Goal: Navigation & Orientation: Understand site structure

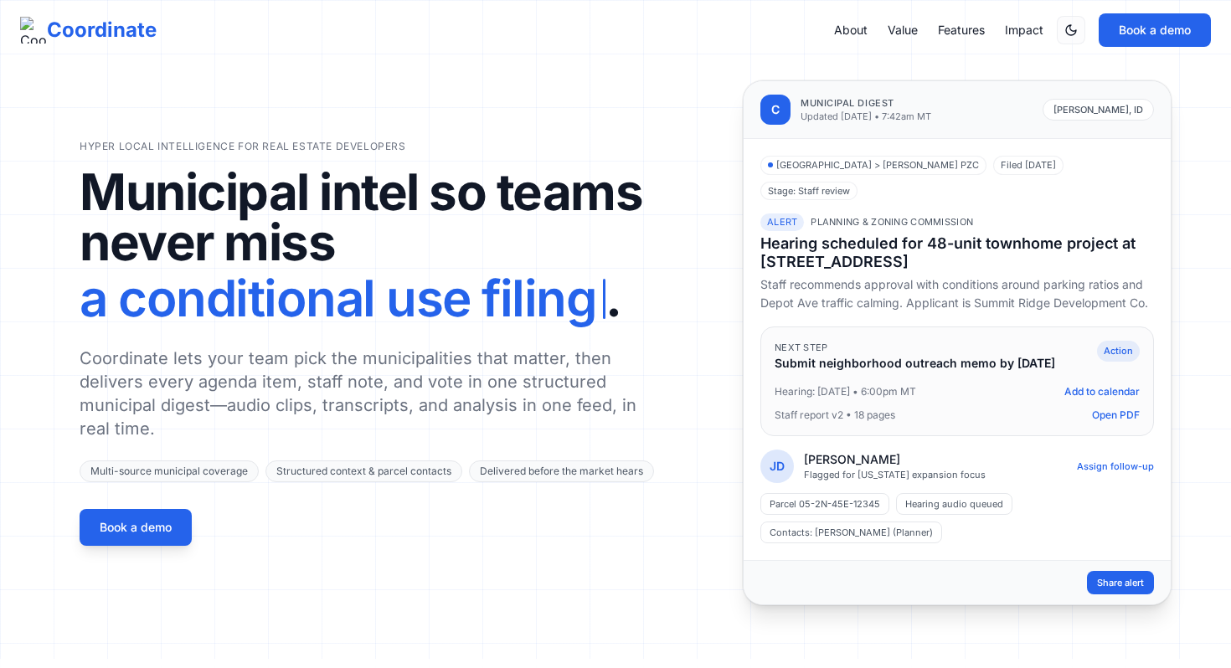
click at [837, 40] on div "About Value Features Impact Book a demo" at bounding box center [1022, 29] width 377 height 33
click at [850, 30] on link "About" at bounding box center [850, 30] width 33 height 17
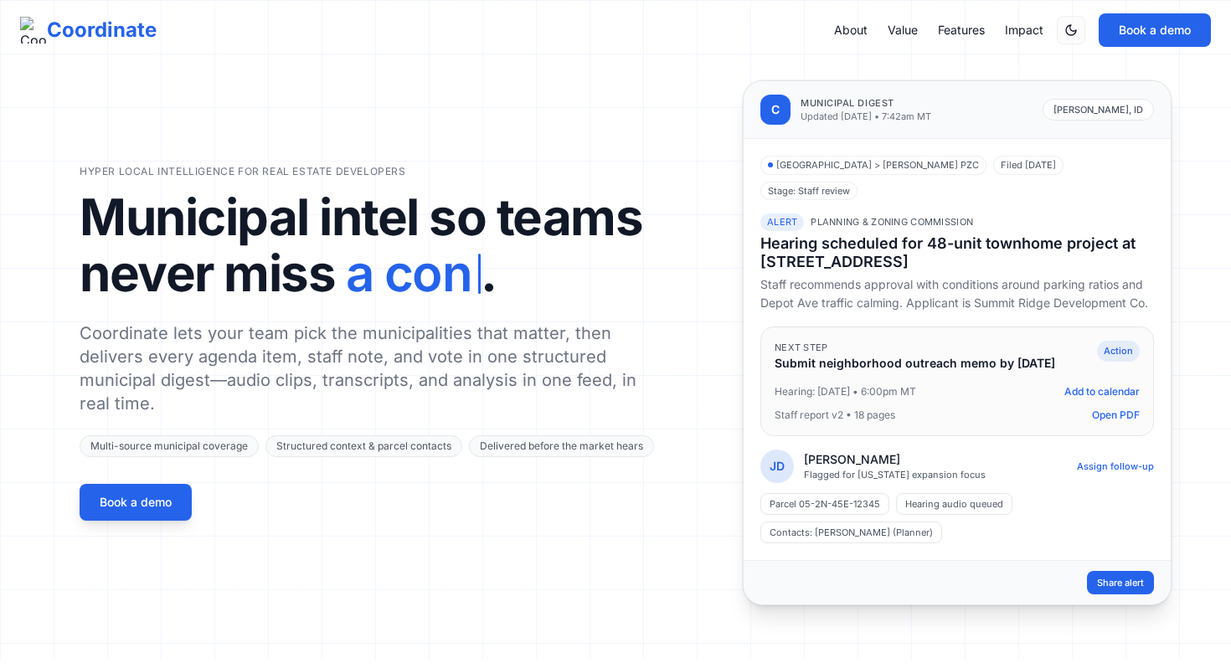
click at [888, 28] on link "Value" at bounding box center [903, 30] width 30 height 17
click at [424, 365] on p "Coordinate lets your team pick the municipalities that matter, then delivers ev…" at bounding box center [369, 369] width 579 height 94
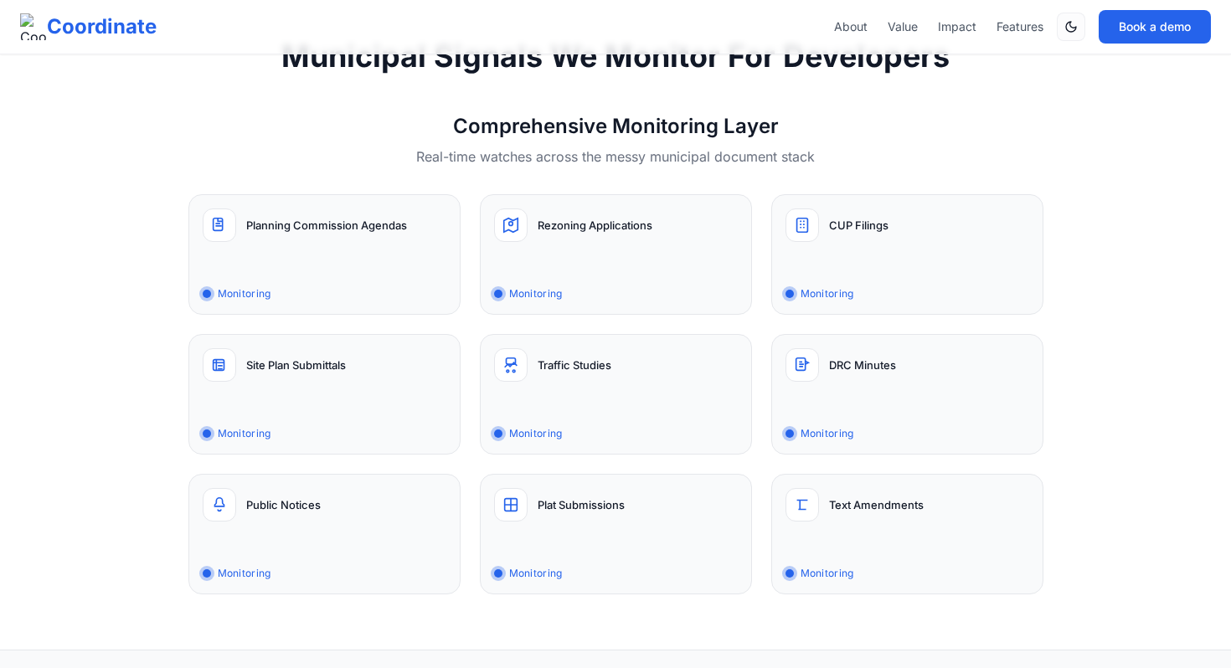
scroll to position [1967, 0]
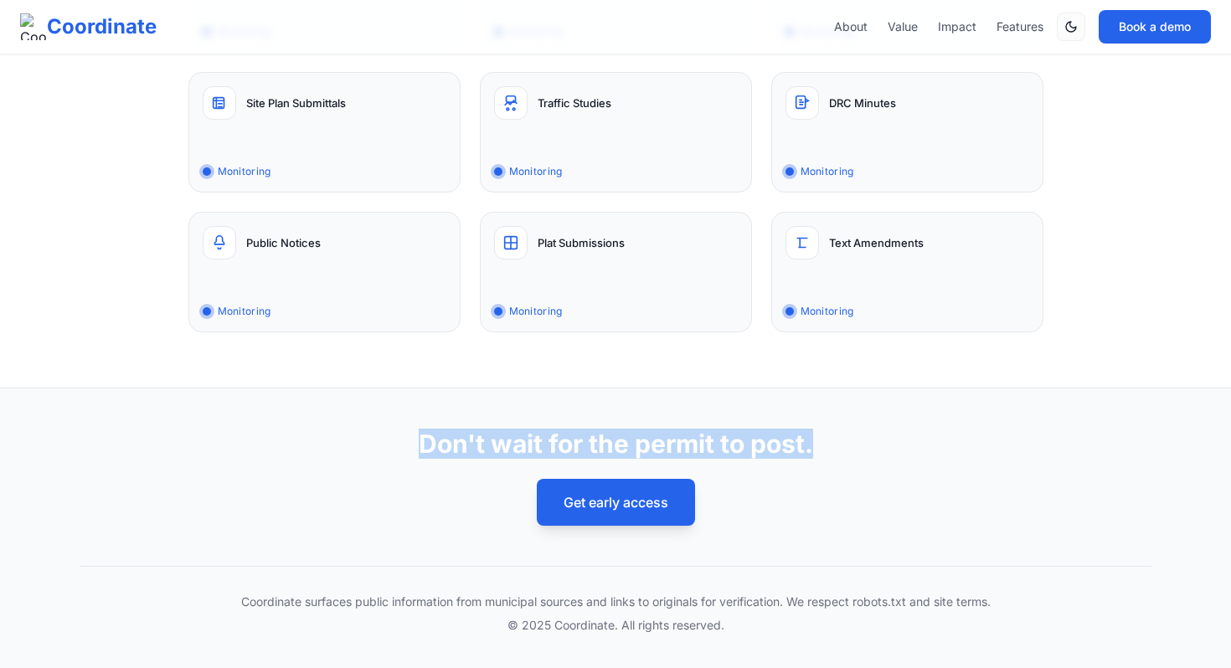
drag, startPoint x: 825, startPoint y: 449, endPoint x: 405, endPoint y: 444, distance: 419.6
click at [405, 444] on h2 "Don't wait for the permit to post." at bounding box center [616, 444] width 1072 height 30
copy h2 "Don't wait for the permit to post."
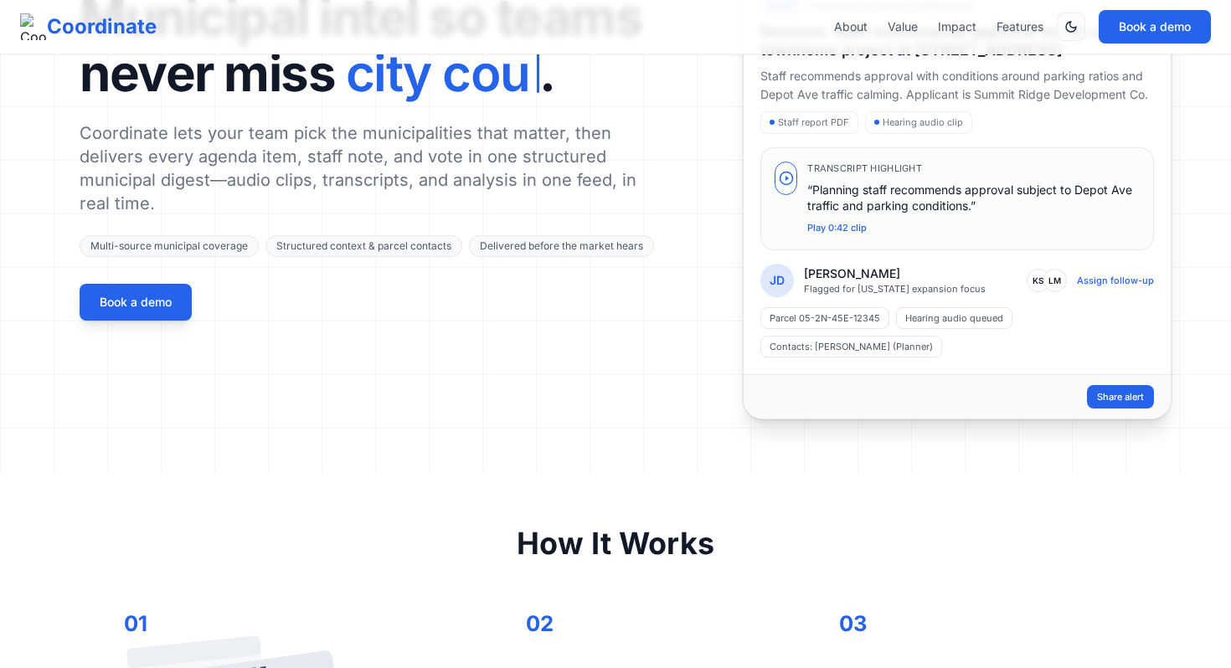
scroll to position [0, 0]
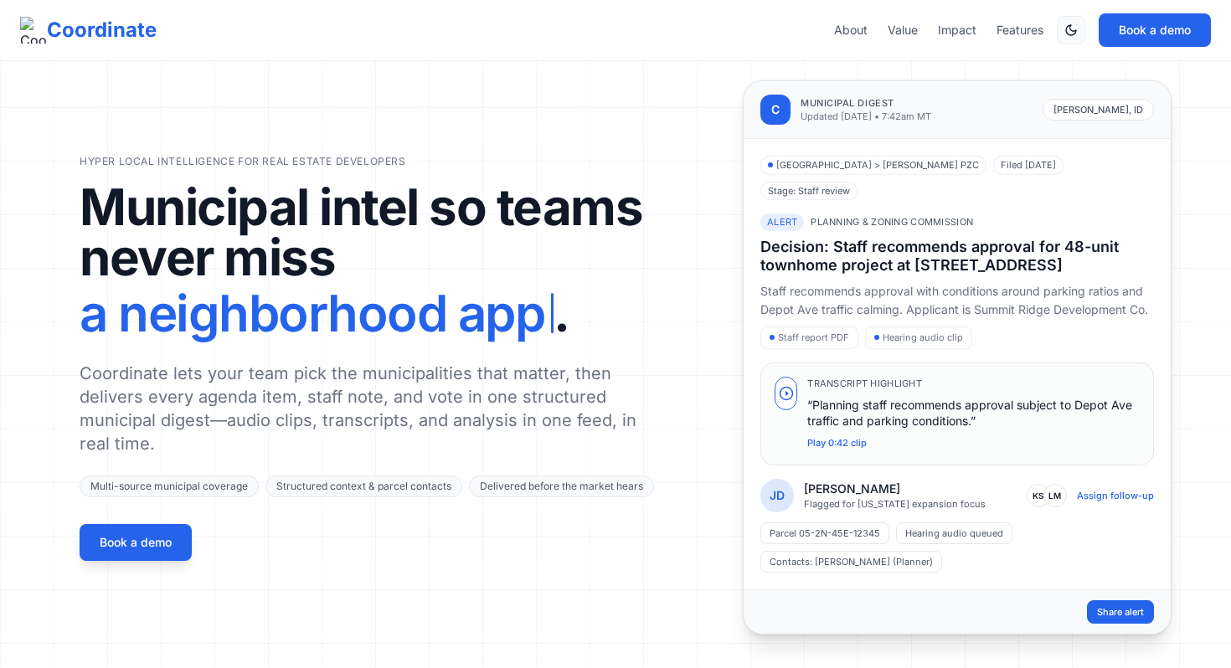
click at [1079, 33] on button "Switch to dark mode" at bounding box center [1071, 30] width 28 height 28
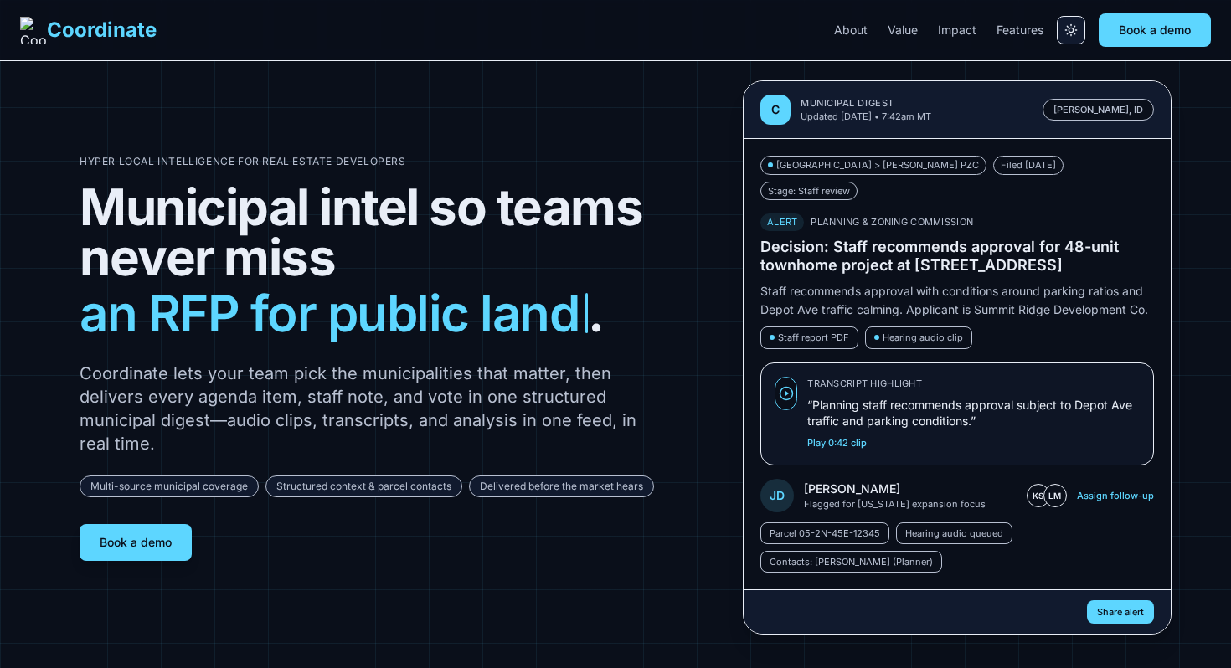
click at [1068, 28] on icon "Switch to light mode" at bounding box center [1070, 29] width 13 height 13
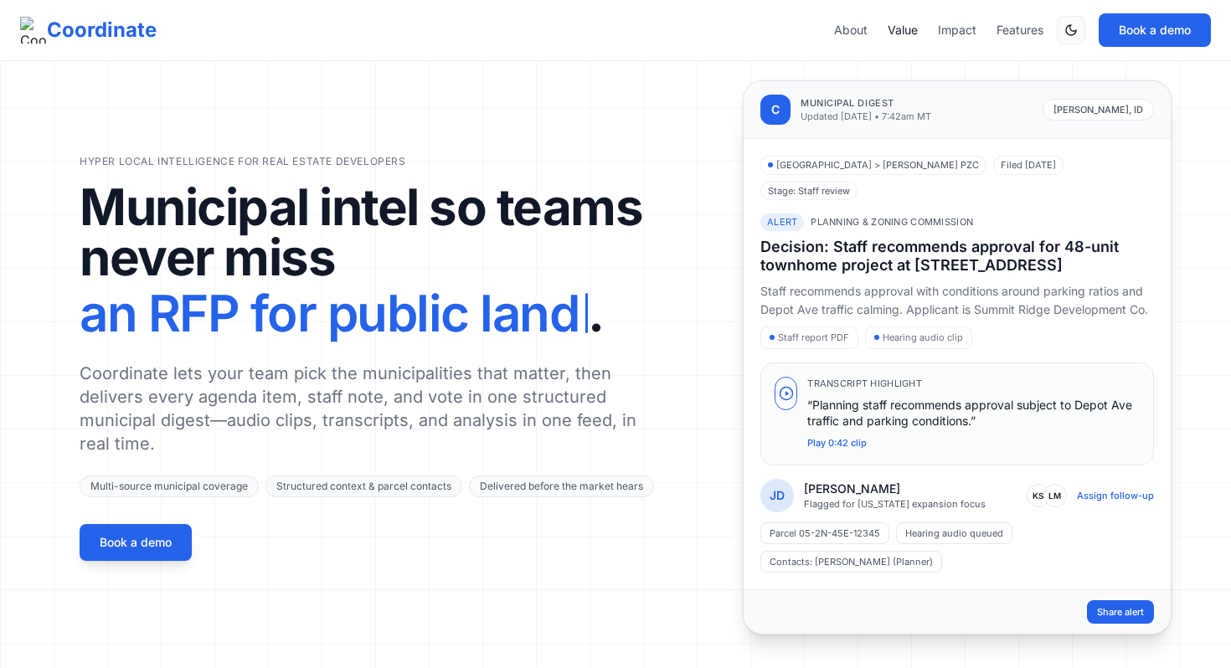
click at [900, 33] on link "Value" at bounding box center [903, 30] width 30 height 17
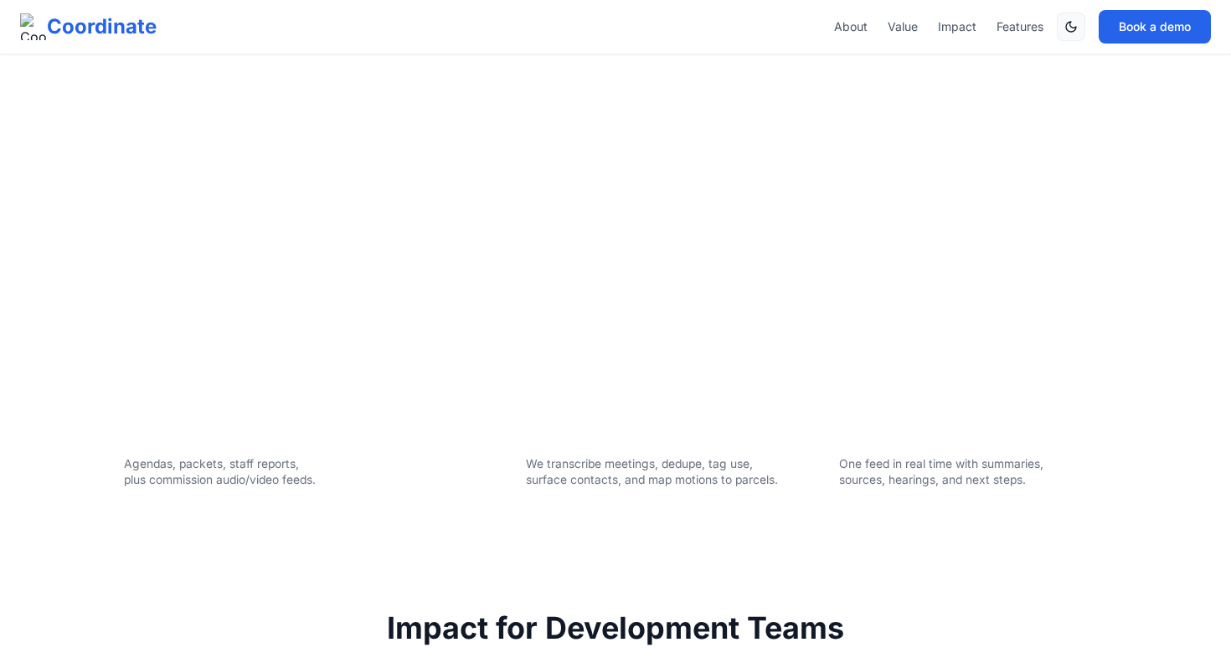
scroll to position [663, 0]
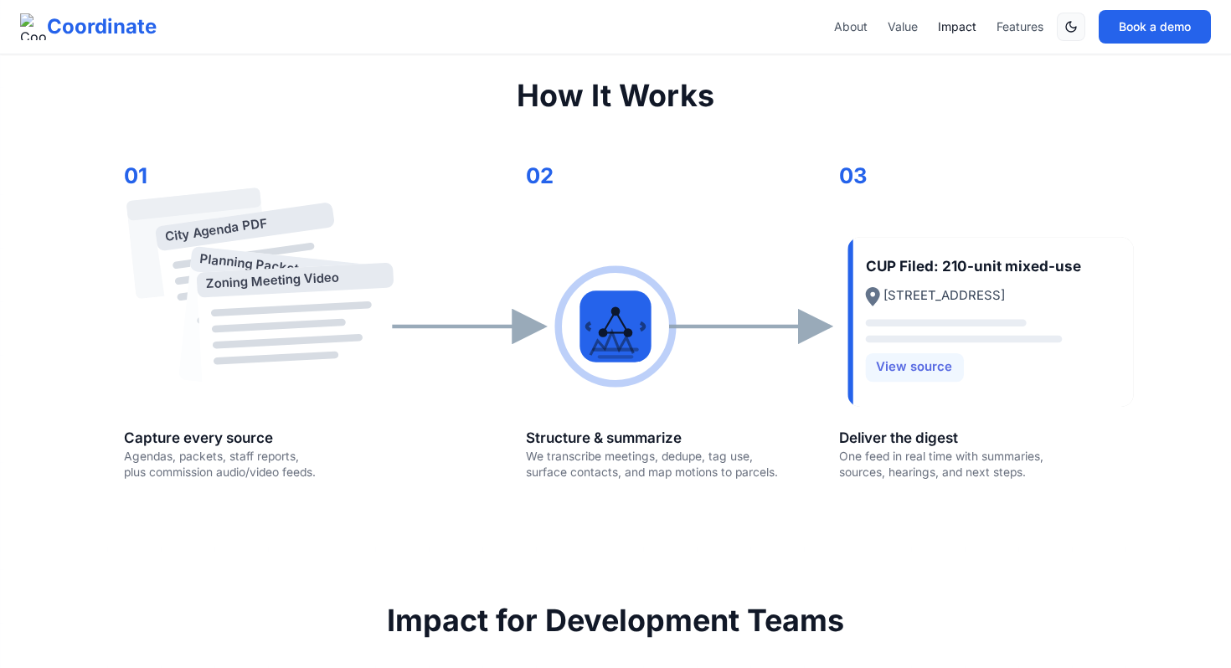
click at [947, 26] on link "Impact" at bounding box center [957, 26] width 39 height 17
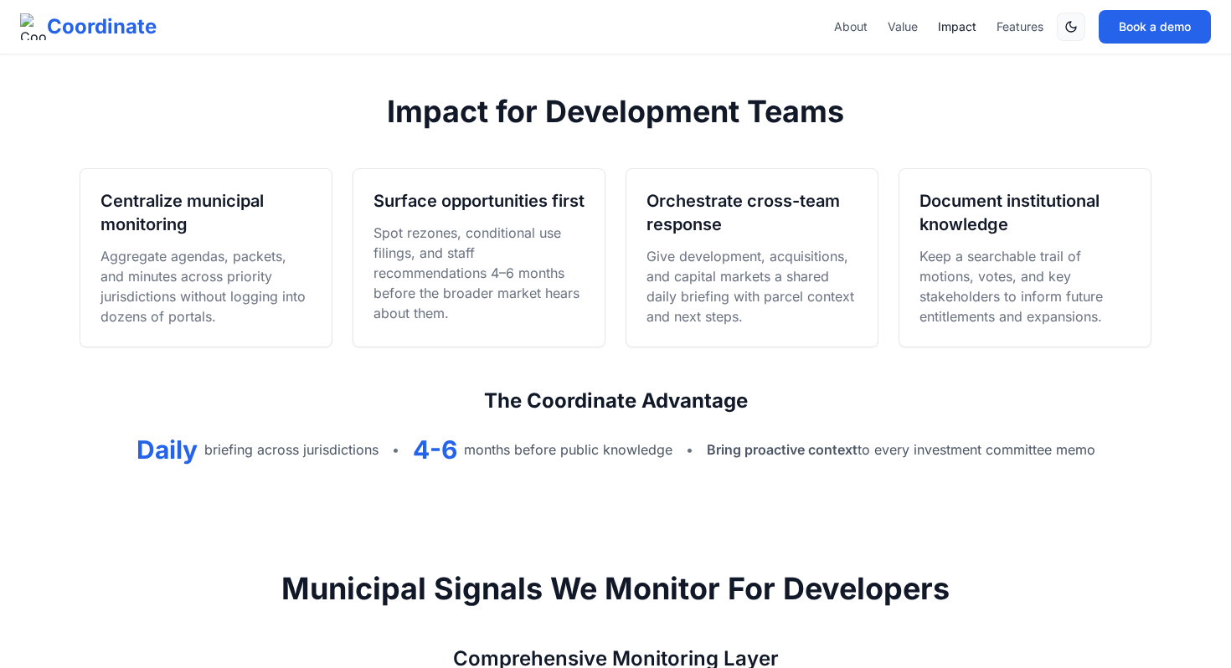
scroll to position [1187, 0]
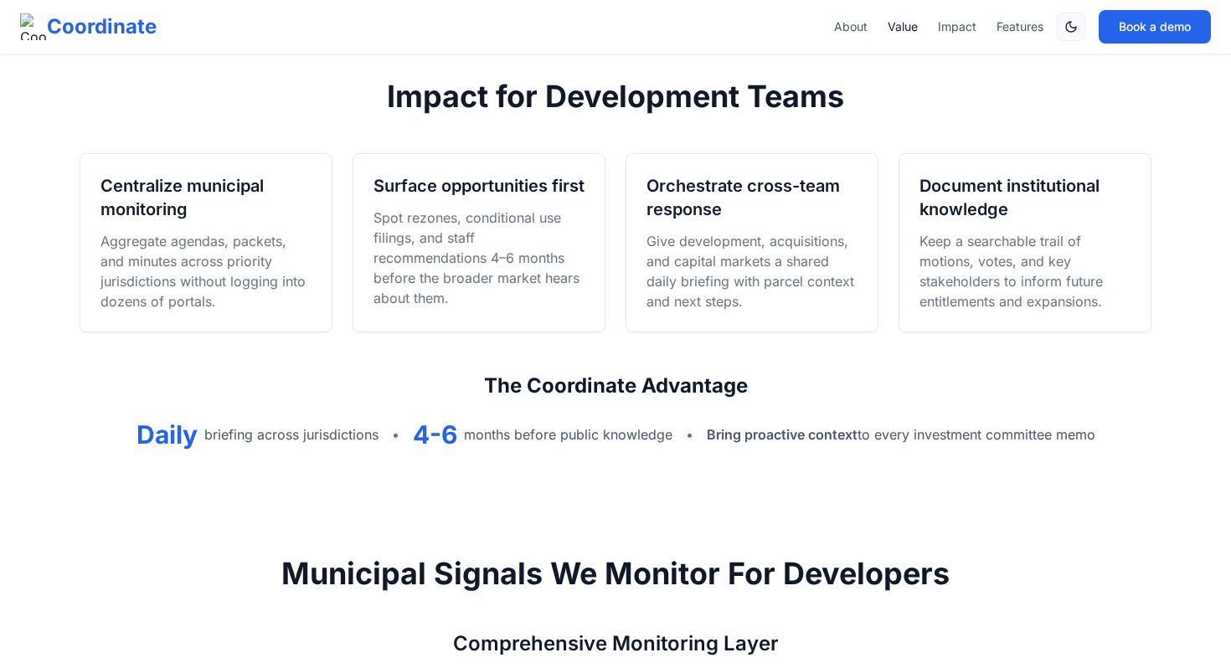
click at [912, 33] on link "Value" at bounding box center [903, 26] width 30 height 17
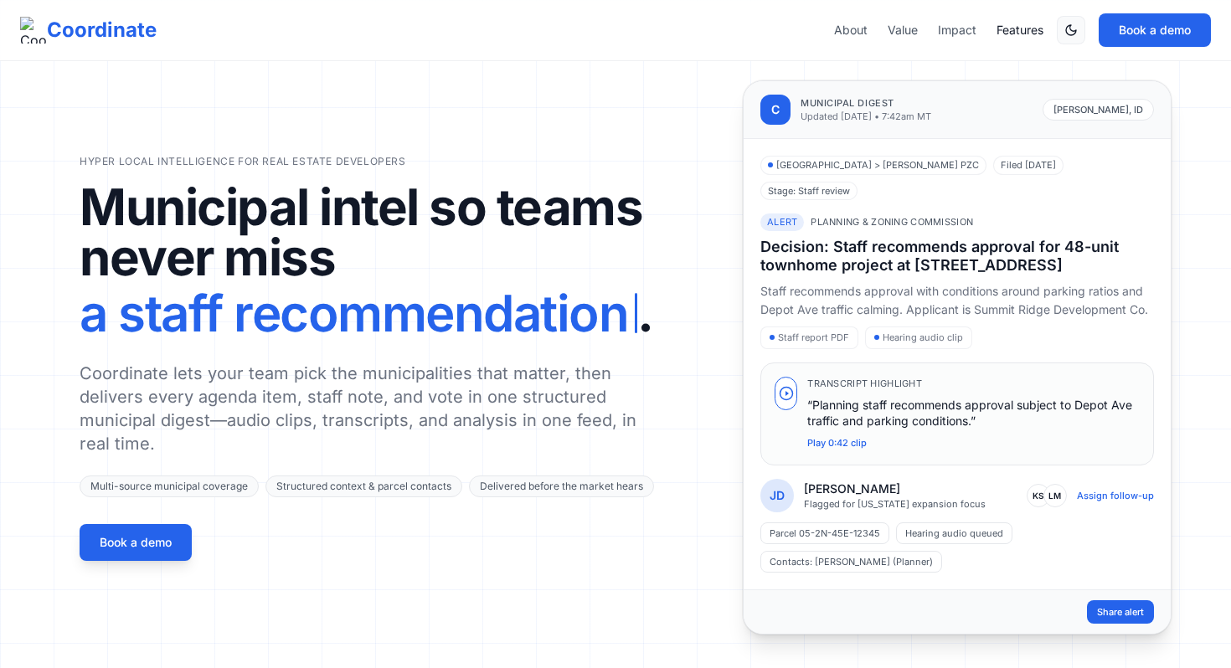
click at [1019, 33] on link "Features" at bounding box center [1019, 30] width 47 height 17
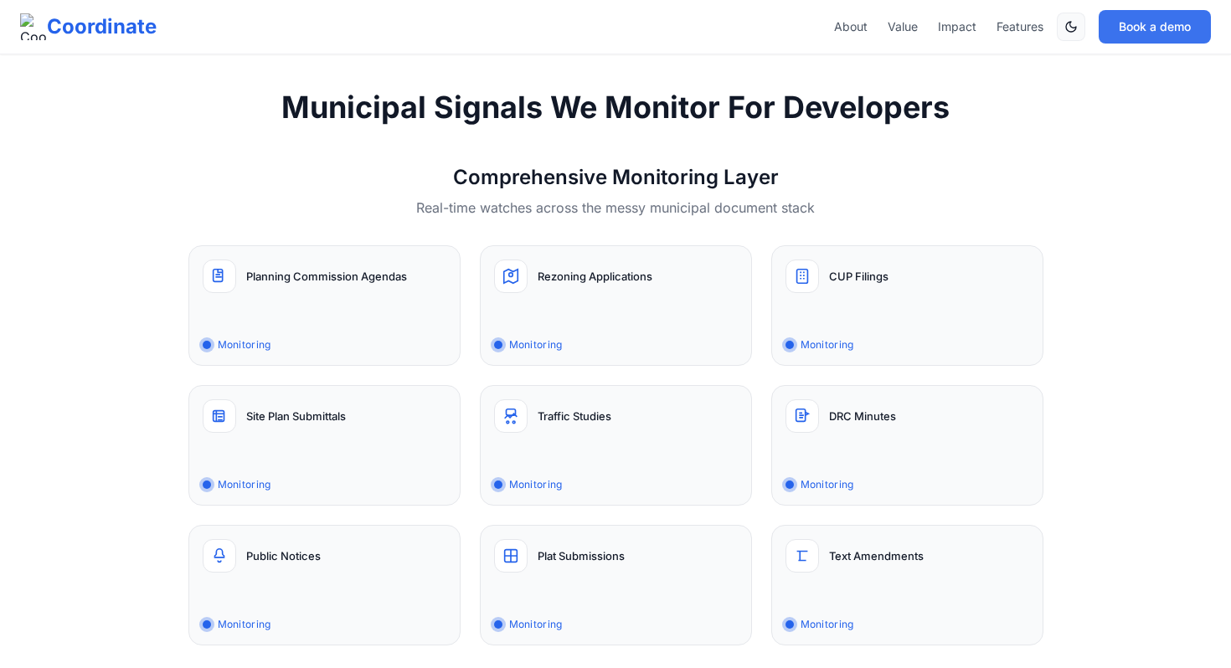
click at [1171, 37] on button "Book a demo" at bounding box center [1155, 26] width 112 height 33
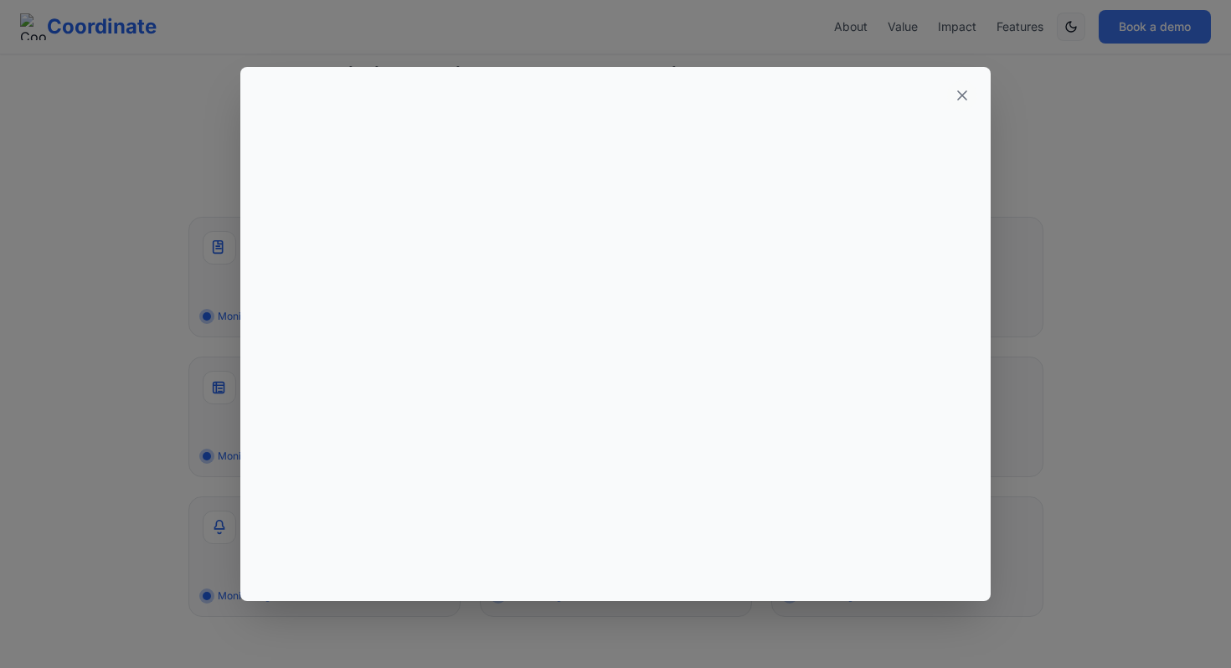
scroll to position [1685, 0]
click at [961, 96] on icon at bounding box center [962, 95] width 8 height 8
